Goal: Task Accomplishment & Management: Manage account settings

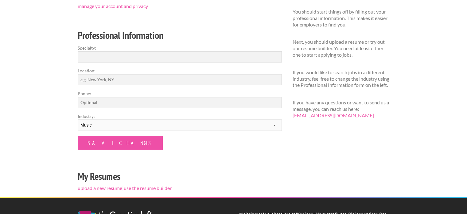
scroll to position [164, 0]
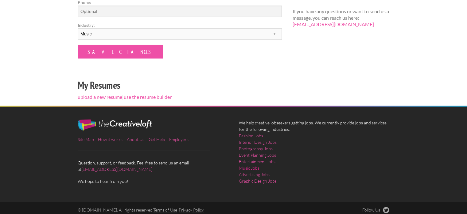
click at [257, 168] on link "Music Jobs" at bounding box center [249, 167] width 21 height 6
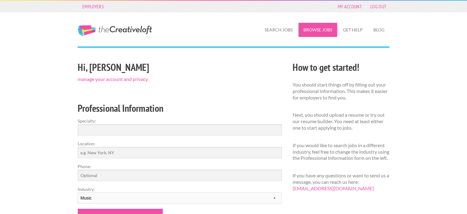
click at [311, 27] on link "Browse Jobs" at bounding box center [318, 30] width 39 height 14
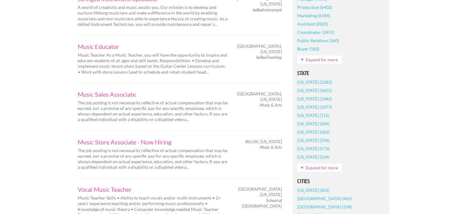
scroll to position [287, 0]
click at [309, 188] on link "New York (601)" at bounding box center [313, 189] width 32 height 8
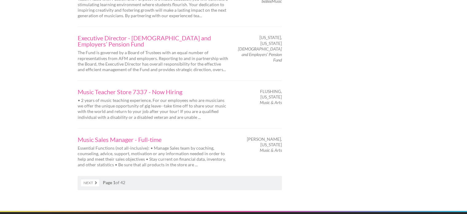
scroll to position [983, 0]
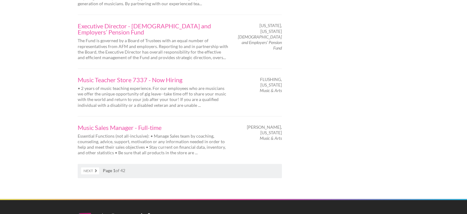
click at [93, 167] on link "Next" at bounding box center [90, 170] width 18 height 7
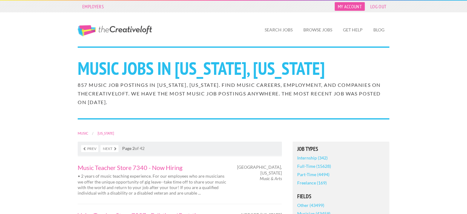
click at [354, 9] on link "My Account" at bounding box center [350, 6] width 30 height 9
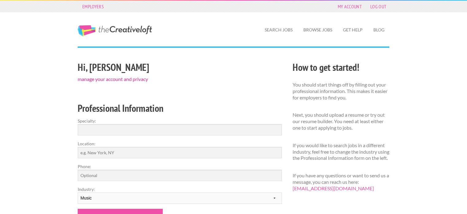
click at [129, 79] on link "manage your account and privacy" at bounding box center [113, 79] width 70 height 6
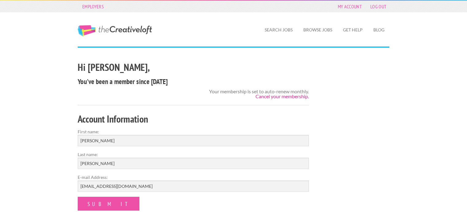
click at [278, 96] on link "Cancel your membership." at bounding box center [282, 96] width 53 height 6
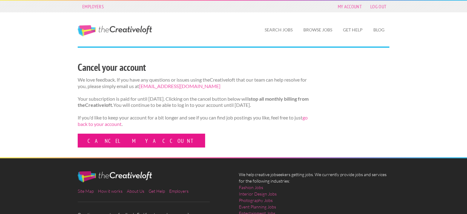
click at [129, 141] on link "Cancel my account" at bounding box center [141, 140] width 127 height 14
